Goal: Task Accomplishment & Management: Use online tool/utility

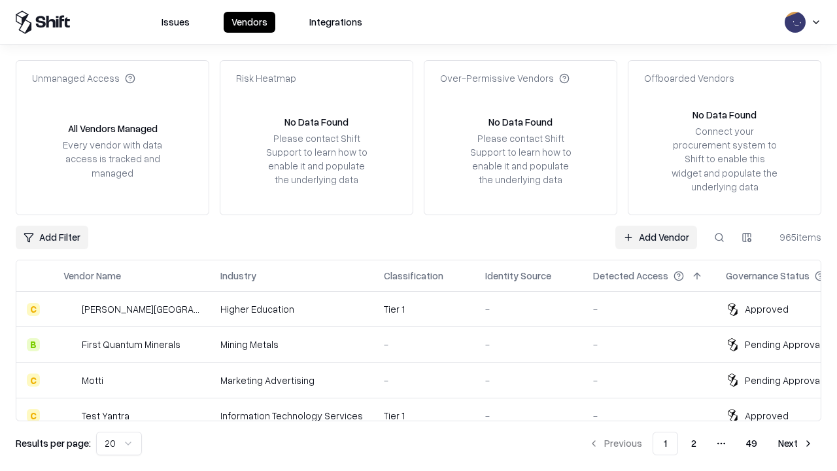
click at [656, 237] on link "Add Vendor" at bounding box center [656, 238] width 82 height 24
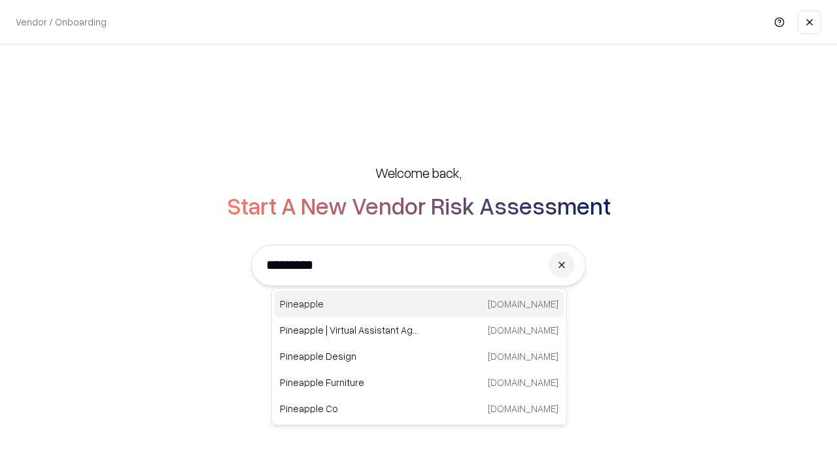
click at [419, 304] on div "Pineapple [DOMAIN_NAME]" at bounding box center [419, 304] width 289 height 26
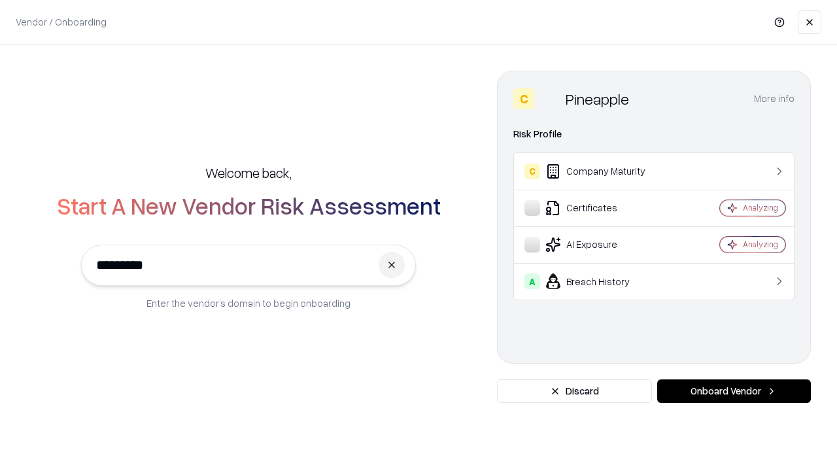
type input "*********"
click at [734, 391] on button "Onboard Vendor" at bounding box center [734, 391] width 154 height 24
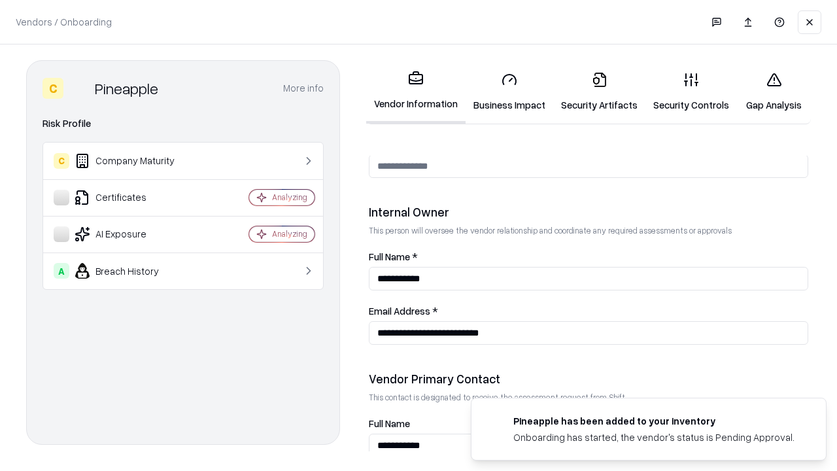
scroll to position [677, 0]
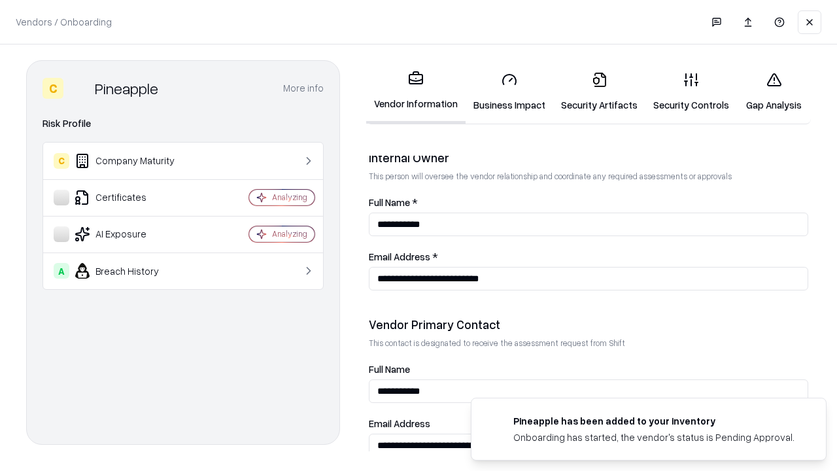
click at [509, 92] on link "Business Impact" at bounding box center [510, 91] width 88 height 61
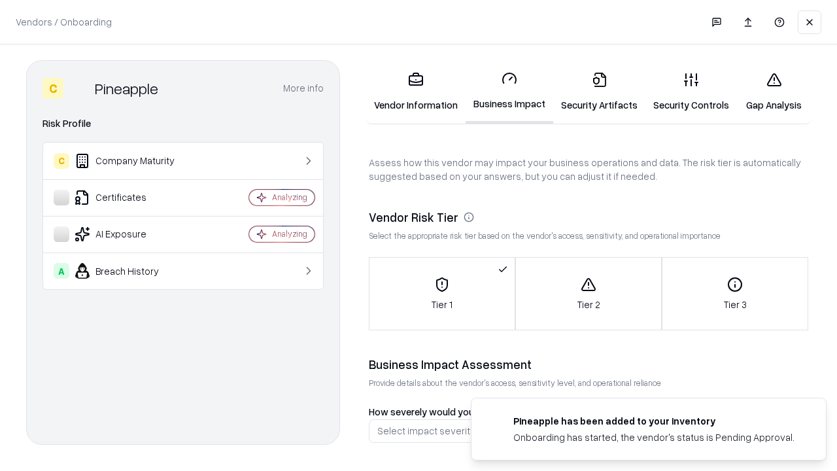
click at [773, 92] on link "Gap Analysis" at bounding box center [774, 91] width 74 height 61
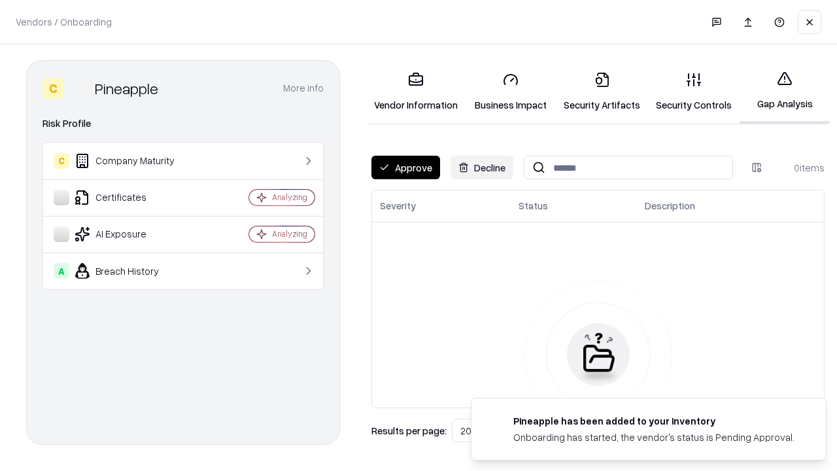
click at [405, 167] on button "Approve" at bounding box center [405, 168] width 69 height 24
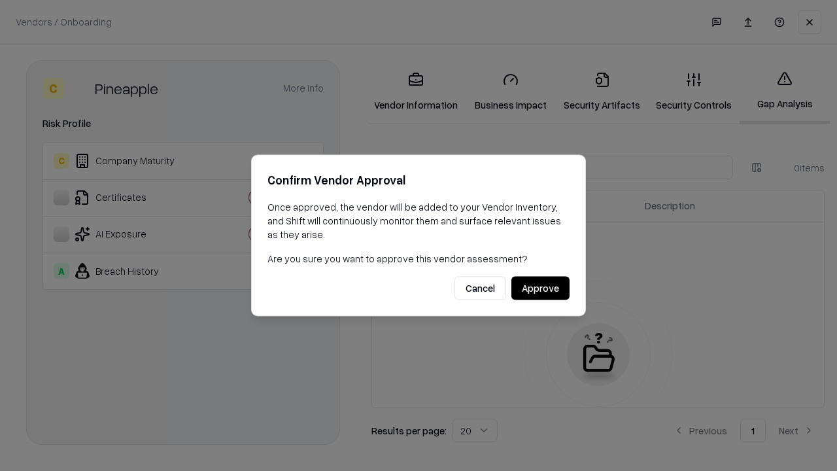
click at [540, 288] on button "Approve" at bounding box center [540, 289] width 58 height 24
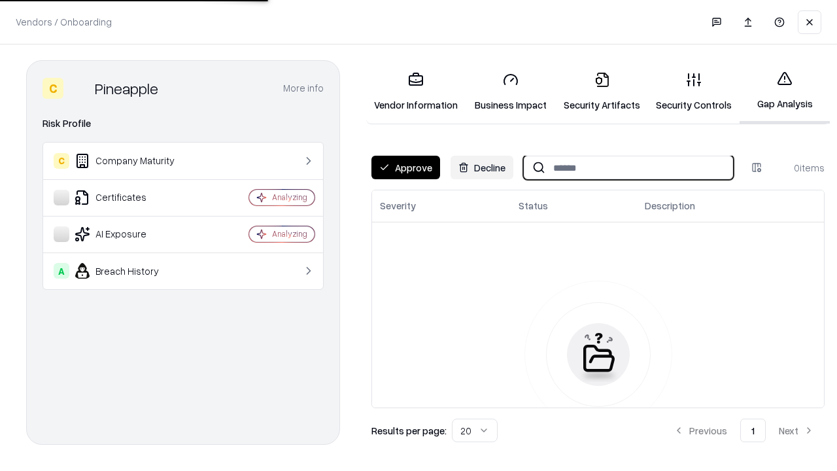
type input "*********"
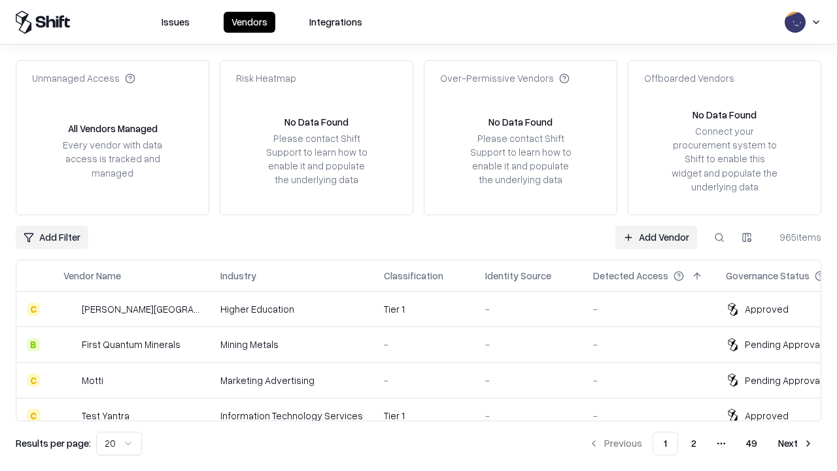
click at [656, 237] on link "Add Vendor" at bounding box center [656, 238] width 82 height 24
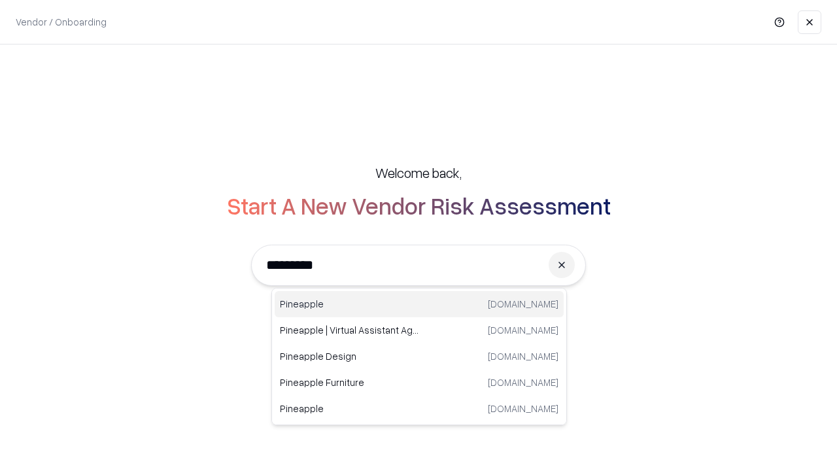
click at [419, 304] on div "Pineapple [DOMAIN_NAME]" at bounding box center [419, 304] width 289 height 26
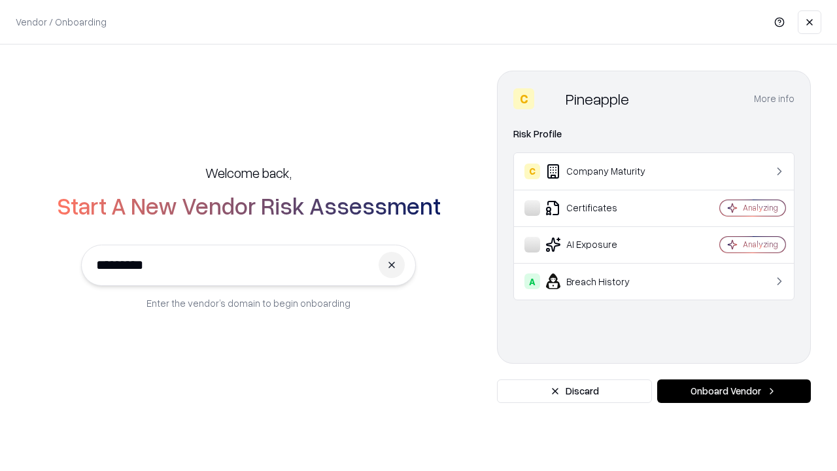
type input "*********"
click at [734, 391] on button "Onboard Vendor" at bounding box center [734, 391] width 154 height 24
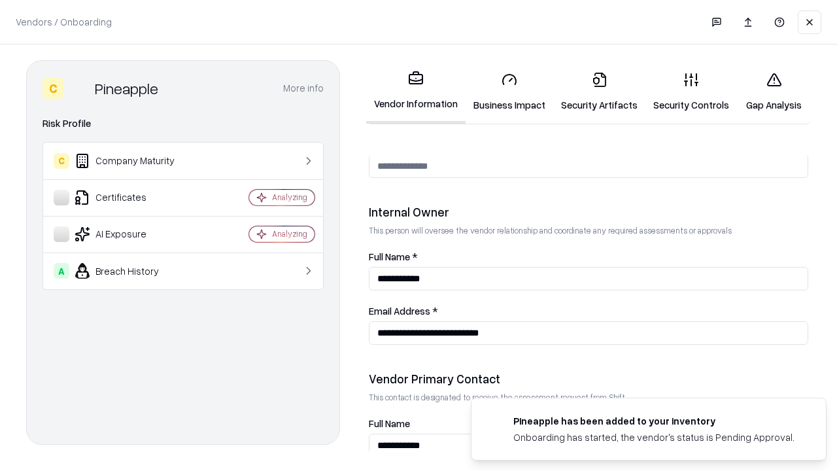
scroll to position [677, 0]
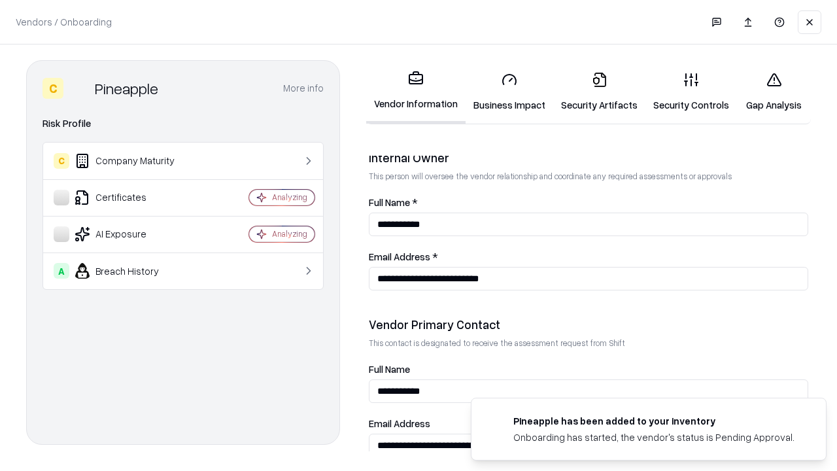
click at [773, 92] on link "Gap Analysis" at bounding box center [774, 91] width 74 height 61
